Goal: Contribute content: Add original content to the website for others to see

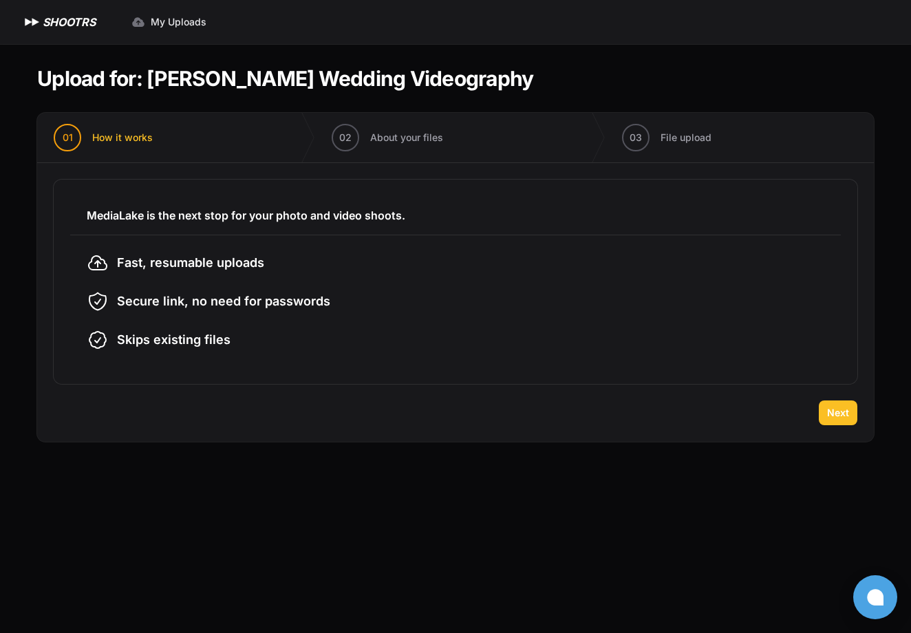
click at [841, 420] on button "Next" at bounding box center [838, 412] width 39 height 25
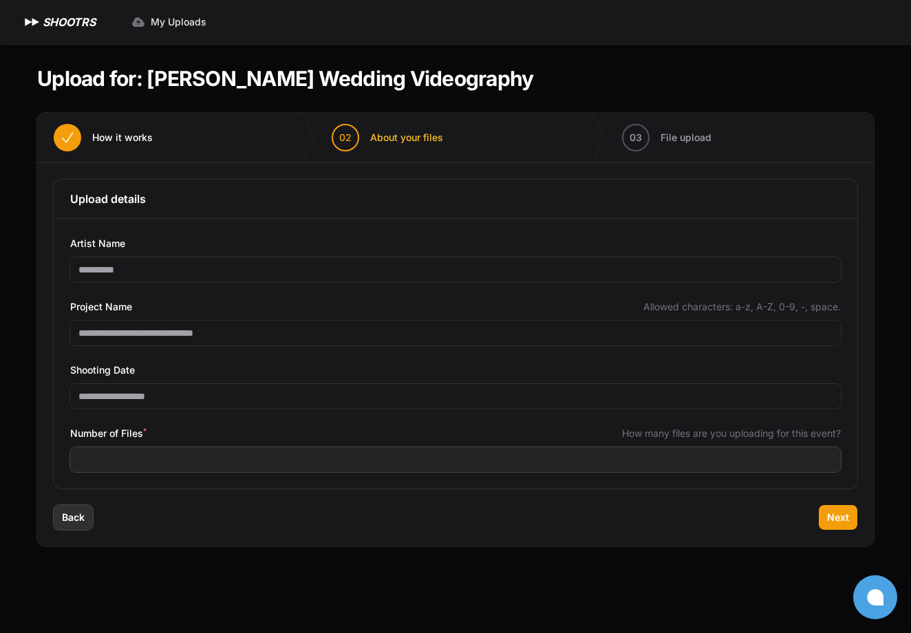
click at [77, 520] on span "Back" at bounding box center [73, 517] width 23 height 14
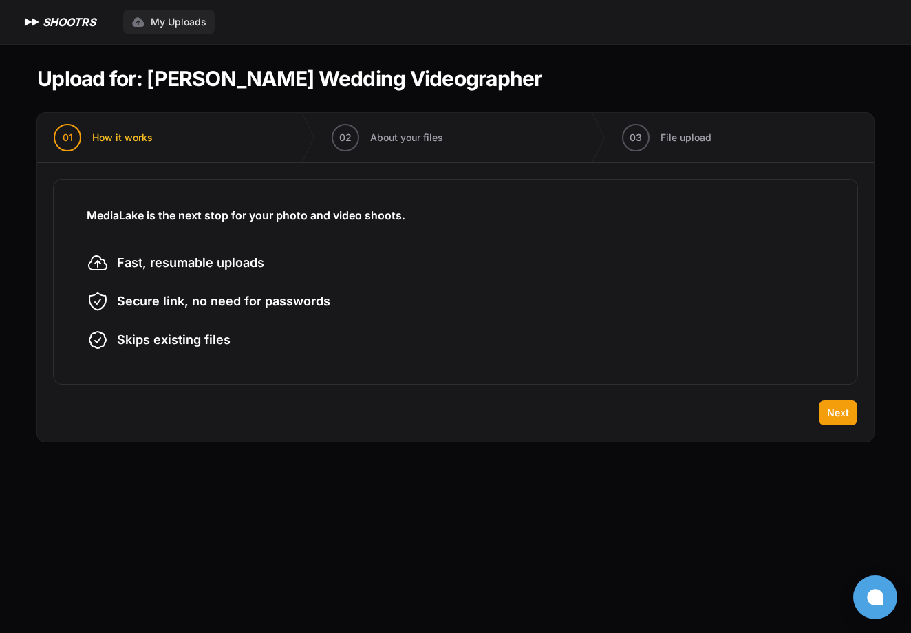
click at [151, 16] on span "My Uploads" at bounding box center [179, 22] width 56 height 14
click at [842, 400] on button "Next" at bounding box center [838, 412] width 39 height 25
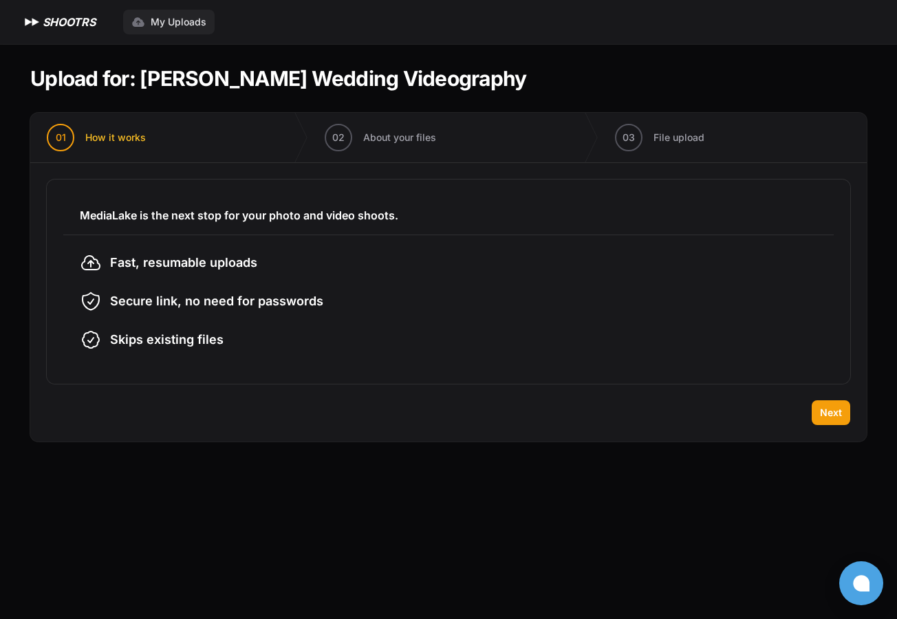
click at [180, 21] on span "My Uploads" at bounding box center [179, 22] width 56 height 14
click at [839, 413] on span "Next" at bounding box center [831, 413] width 22 height 14
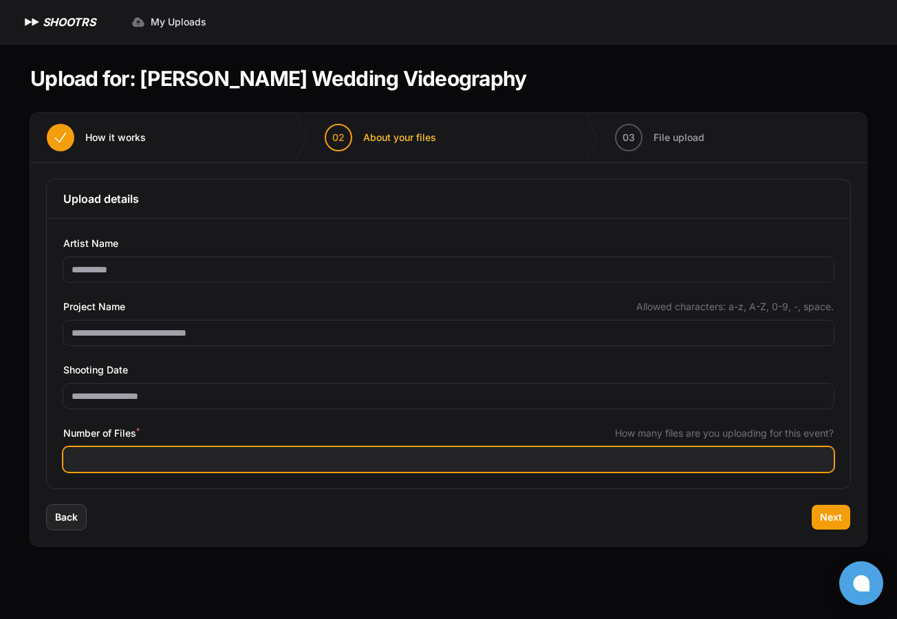
click at [168, 462] on input "Number of Files *" at bounding box center [448, 459] width 770 height 25
type input "***"
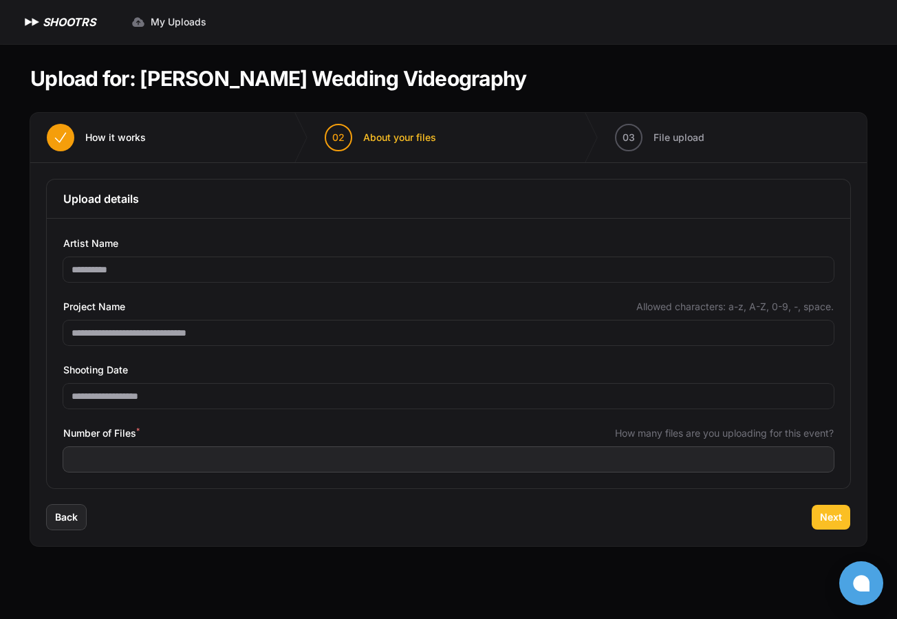
click at [819, 508] on button "Next" at bounding box center [831, 517] width 39 height 25
